Goal: Information Seeking & Learning: Learn about a topic

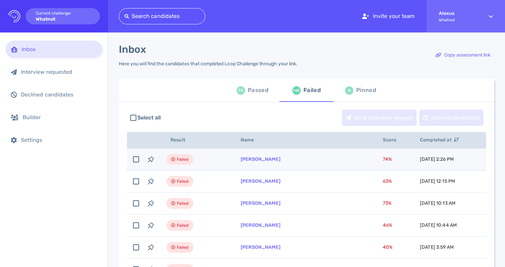
scroll to position [47, 0]
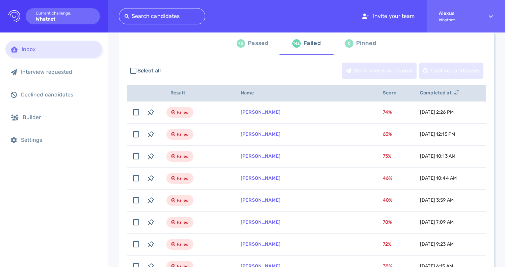
click at [250, 48] on div "Passed" at bounding box center [258, 43] width 21 height 10
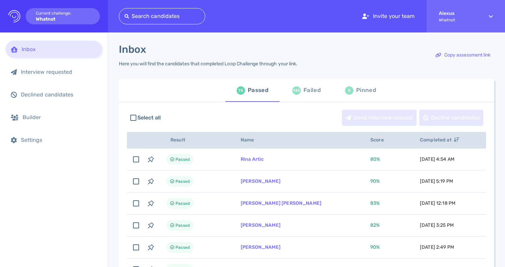
click at [293, 95] on div "143 Failed" at bounding box center [307, 90] width 28 height 19
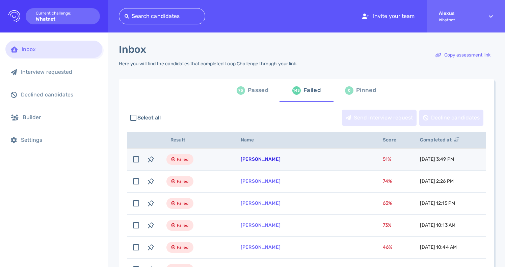
click at [256, 161] on link "[PERSON_NAME]" at bounding box center [261, 159] width 40 height 6
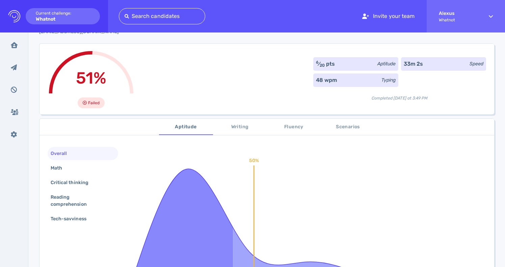
scroll to position [32, 0]
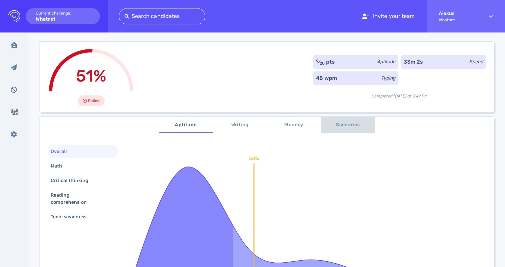
click at [341, 124] on span "Scenarios" at bounding box center [348, 125] width 46 height 8
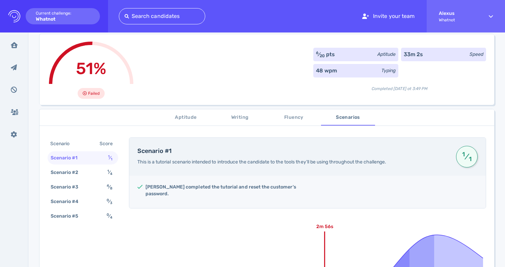
scroll to position [0, 0]
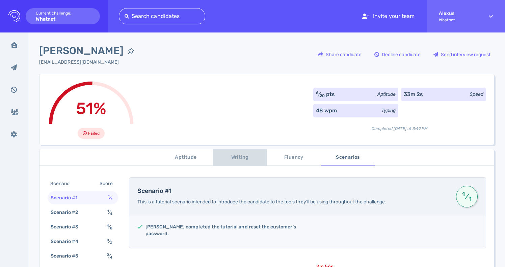
click at [244, 161] on button "Writing" at bounding box center [240, 157] width 54 height 16
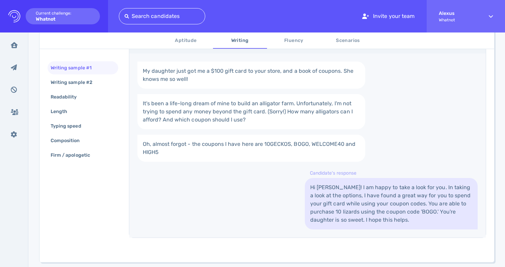
scroll to position [164, 0]
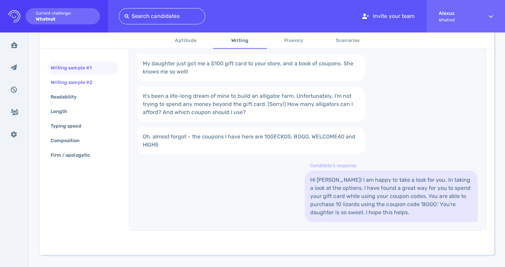
click at [83, 84] on div "Writing sample #2" at bounding box center [74, 82] width 51 height 10
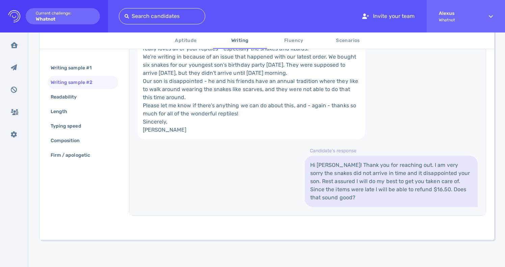
scroll to position [259, 0]
click at [78, 98] on div "Readability" at bounding box center [67, 97] width 36 height 10
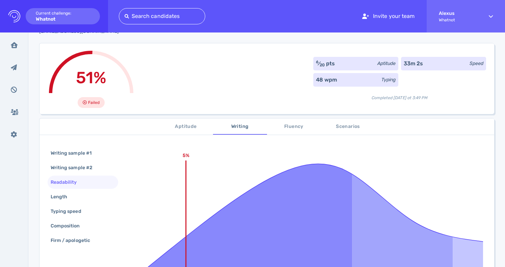
scroll to position [55, 0]
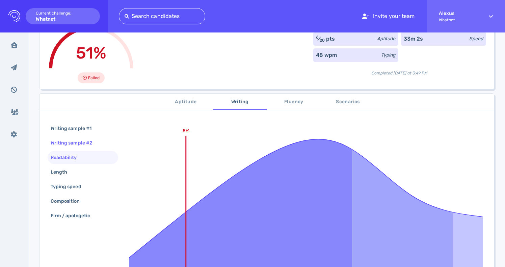
click at [76, 140] on div "Writing sample #2" at bounding box center [74, 143] width 51 height 10
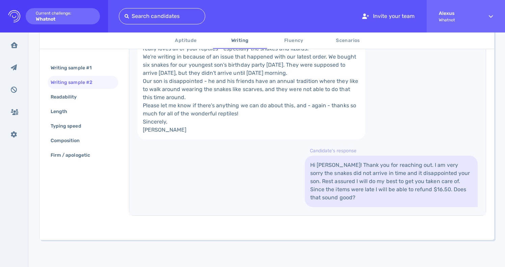
scroll to position [254, 0]
click at [74, 96] on div "Readability" at bounding box center [67, 97] width 36 height 10
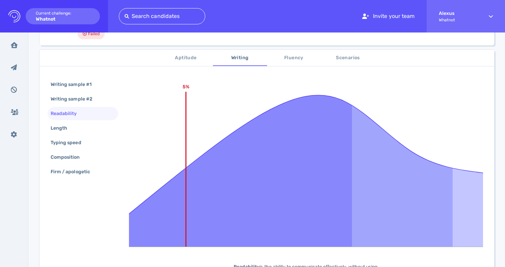
scroll to position [100, 0]
click at [74, 129] on div "Length" at bounding box center [62, 128] width 26 height 10
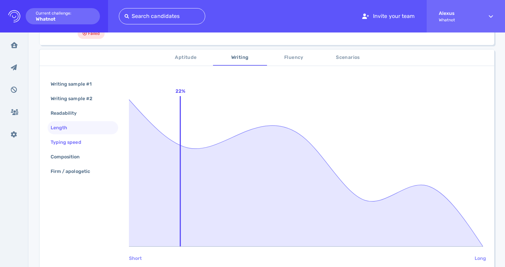
click at [70, 140] on div "Typing speed" at bounding box center [69, 142] width 40 height 10
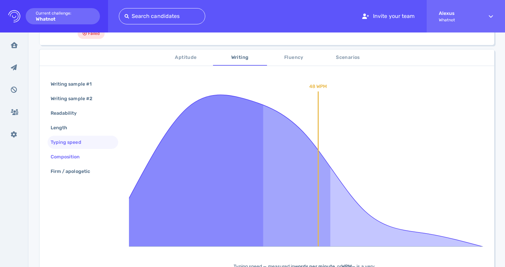
click at [70, 158] on div "Composition" at bounding box center [68, 157] width 39 height 10
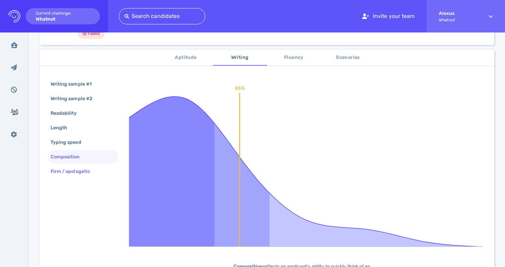
click at [74, 170] on div "Firm / apologetic" at bounding box center [73, 171] width 49 height 10
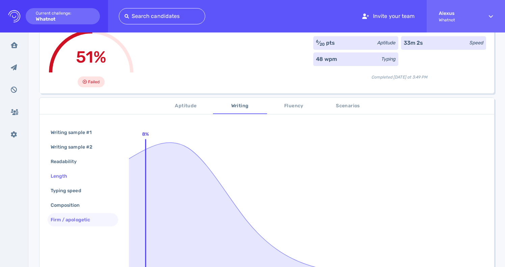
scroll to position [0, 0]
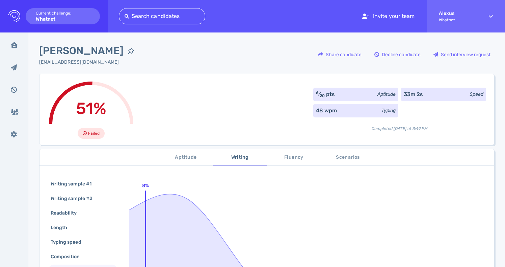
click at [182, 162] on button "Aptitude" at bounding box center [186, 157] width 54 height 16
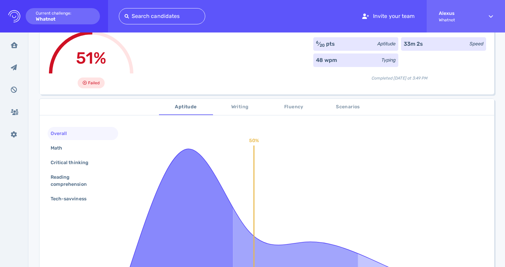
scroll to position [64, 0]
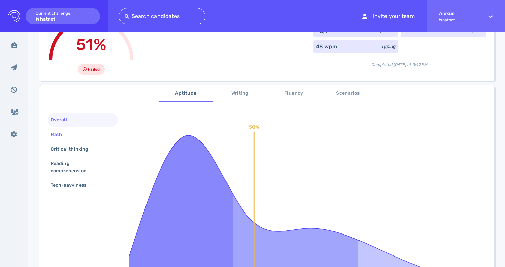
click at [65, 134] on div "Math" at bounding box center [59, 134] width 21 height 10
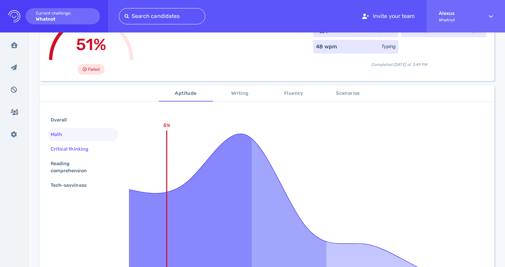
click at [65, 146] on div "Critical thinking" at bounding box center [72, 149] width 47 height 10
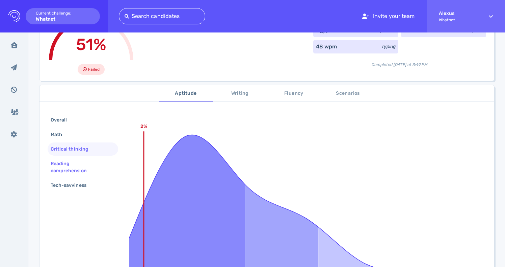
click at [62, 166] on div "Reading comprehension" at bounding box center [80, 166] width 62 height 17
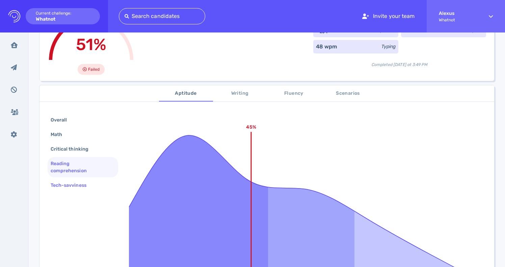
click at [69, 186] on div "Tech-savviness" at bounding box center [71, 185] width 45 height 10
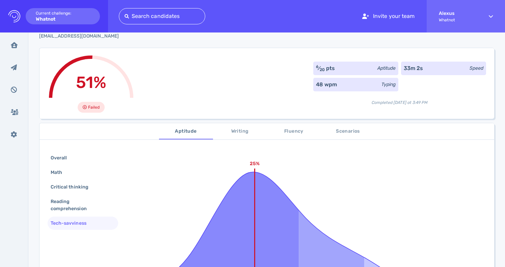
scroll to position [0, 0]
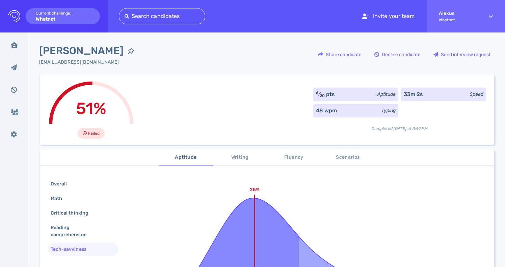
click at [145, 44] on div "[PERSON_NAME] [EMAIL_ADDRESS][DOMAIN_NAME] Share candidate Decline candidate Se…" at bounding box center [266, 58] width 455 height 30
